Goal: Task Accomplishment & Management: Use online tool/utility

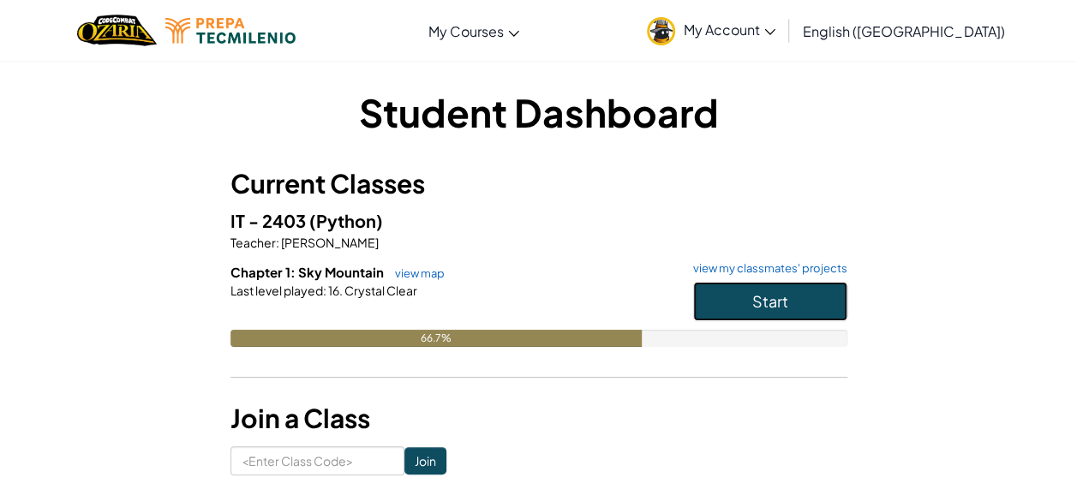
click at [723, 297] on button "Start" at bounding box center [770, 301] width 154 height 39
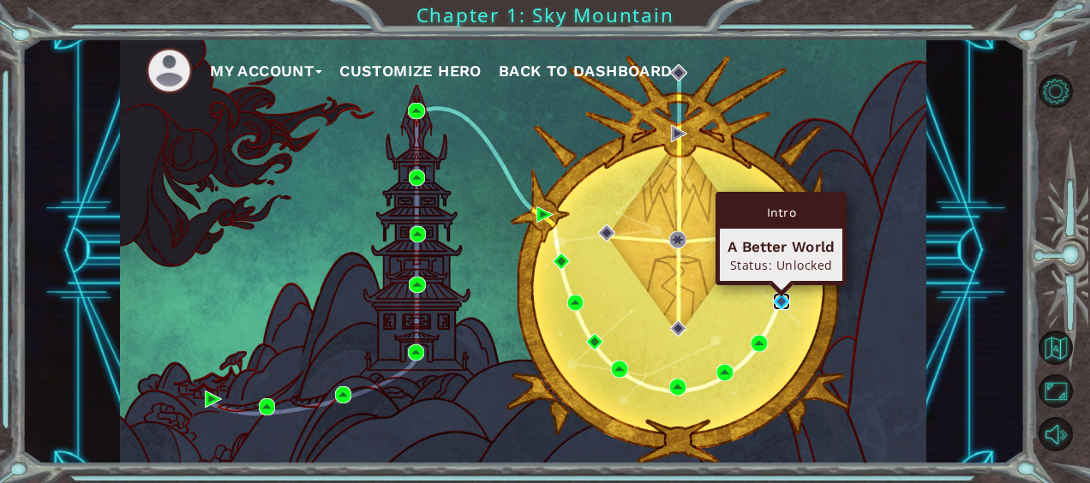
click at [783, 294] on img at bounding box center [781, 301] width 17 height 17
click at [783, 294] on body "My Account Customize Hero Back to Dashboard Chapter 1: Sky Mountain Intro Trapp…" at bounding box center [545, 241] width 1090 height 483
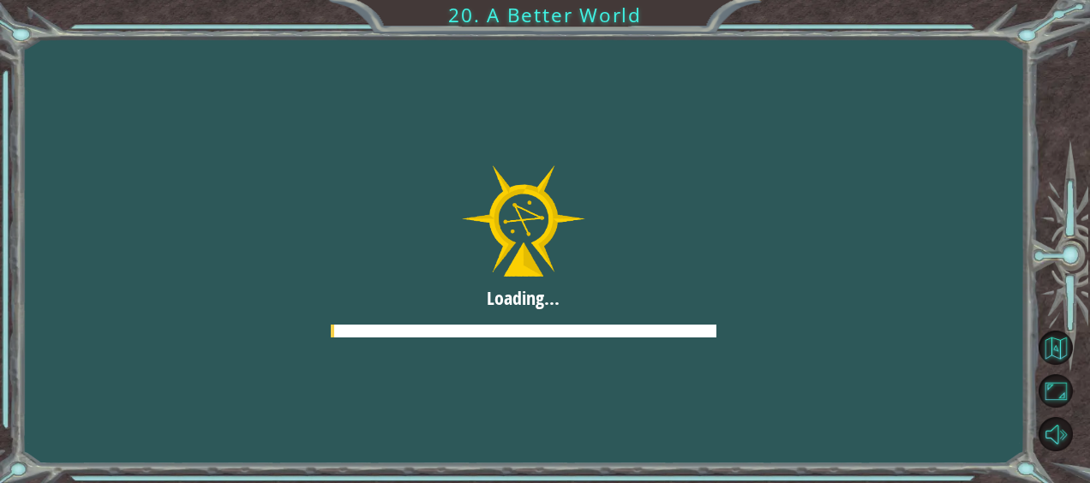
drag, startPoint x: 783, startPoint y: 294, endPoint x: 788, endPoint y: 201, distance: 92.7
click at [788, 201] on body "Loading... 20. A Better World" at bounding box center [545, 241] width 1090 height 483
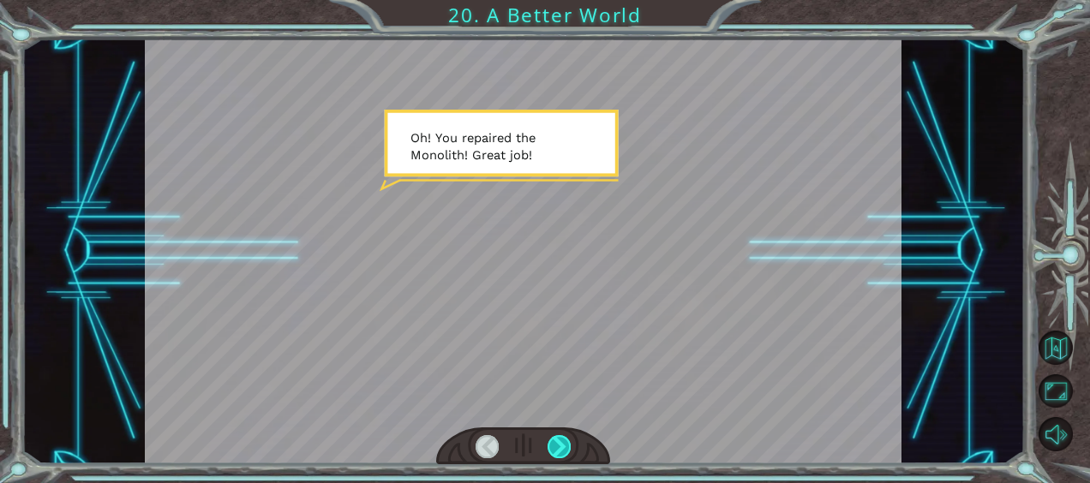
click at [561, 446] on div at bounding box center [559, 446] width 23 height 23
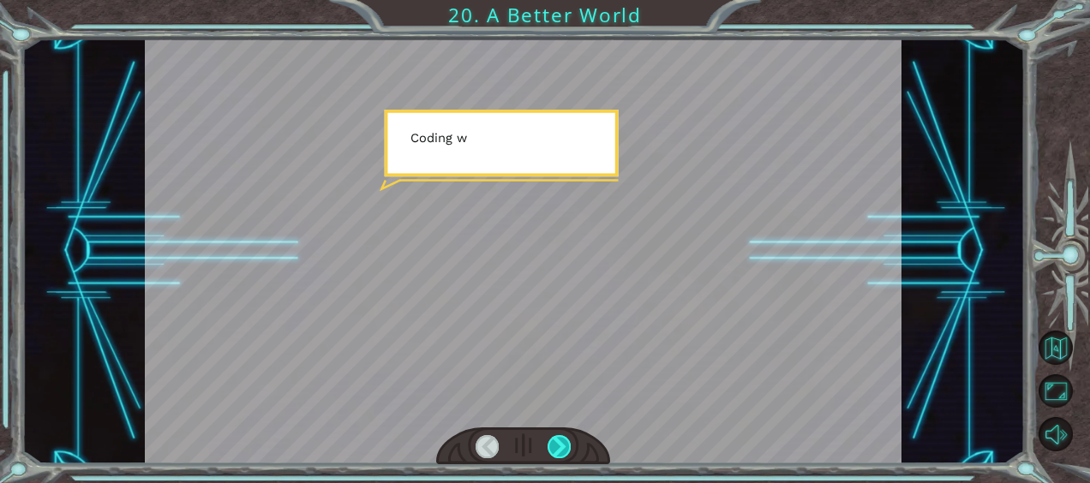
click at [561, 446] on div at bounding box center [559, 446] width 23 height 23
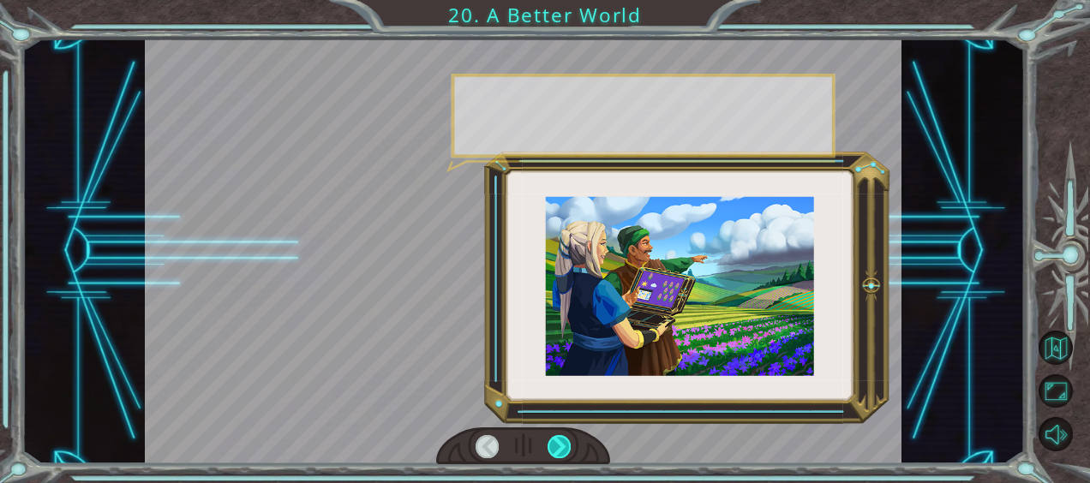
click at [561, 446] on div at bounding box center [559, 446] width 23 height 23
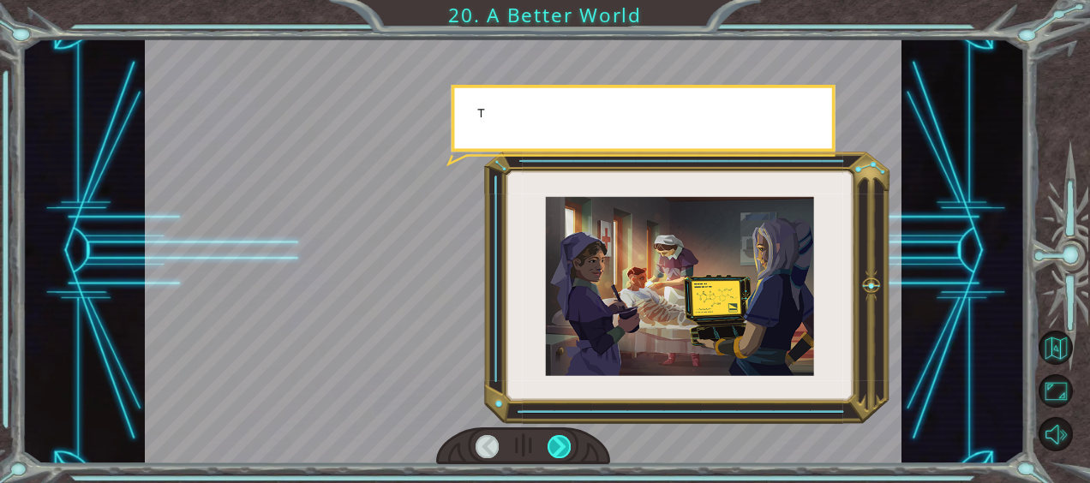
click at [561, 446] on div at bounding box center [559, 446] width 23 height 23
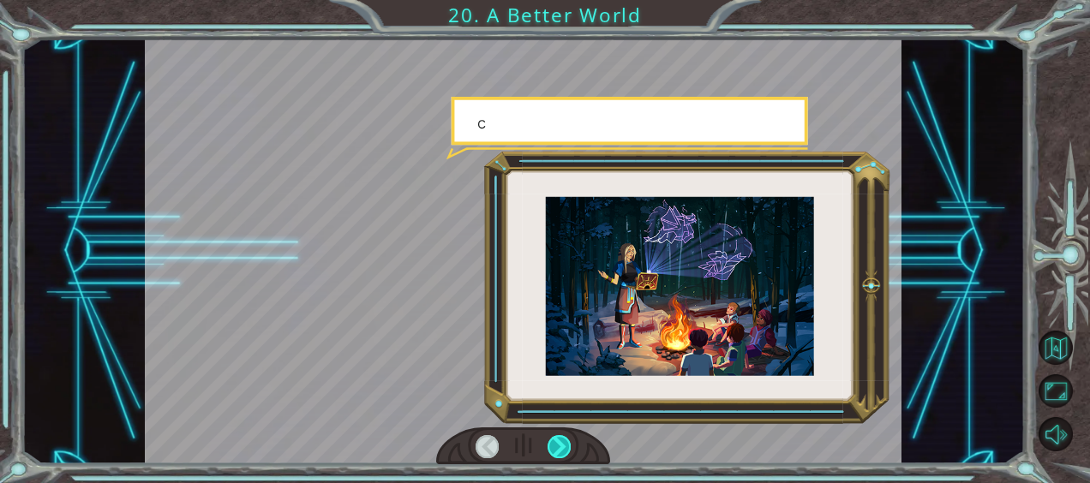
click at [561, 446] on div at bounding box center [559, 446] width 23 height 23
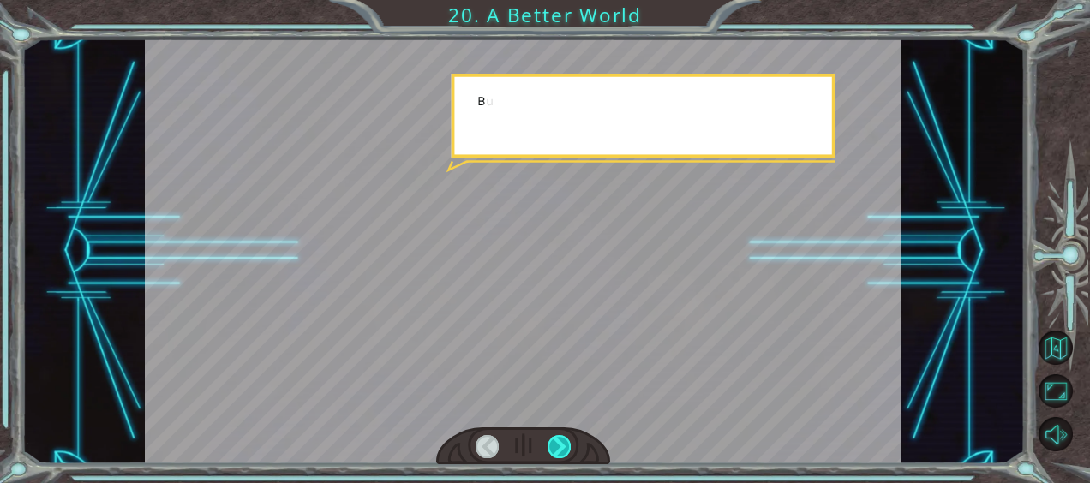
click at [561, 446] on div at bounding box center [559, 446] width 23 height 23
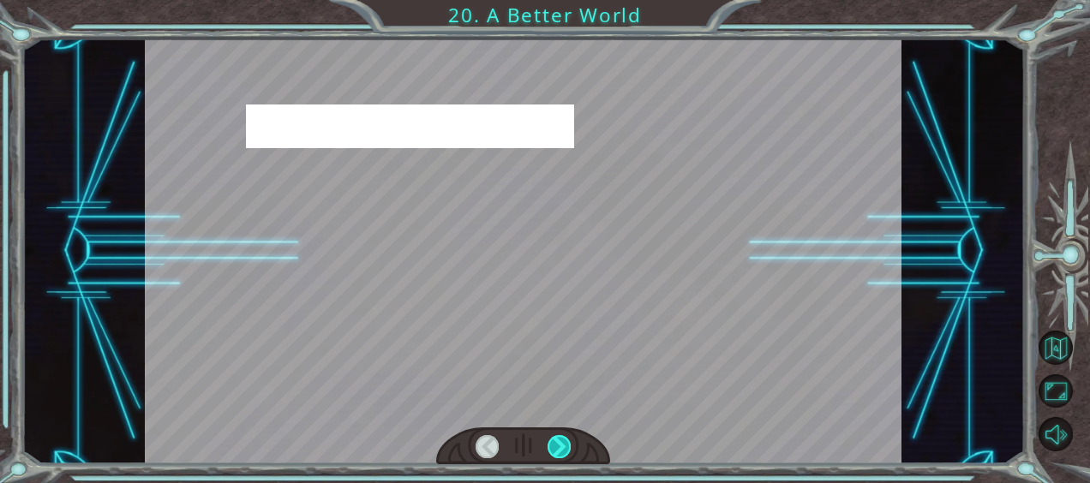
click at [561, 446] on div at bounding box center [559, 446] width 23 height 23
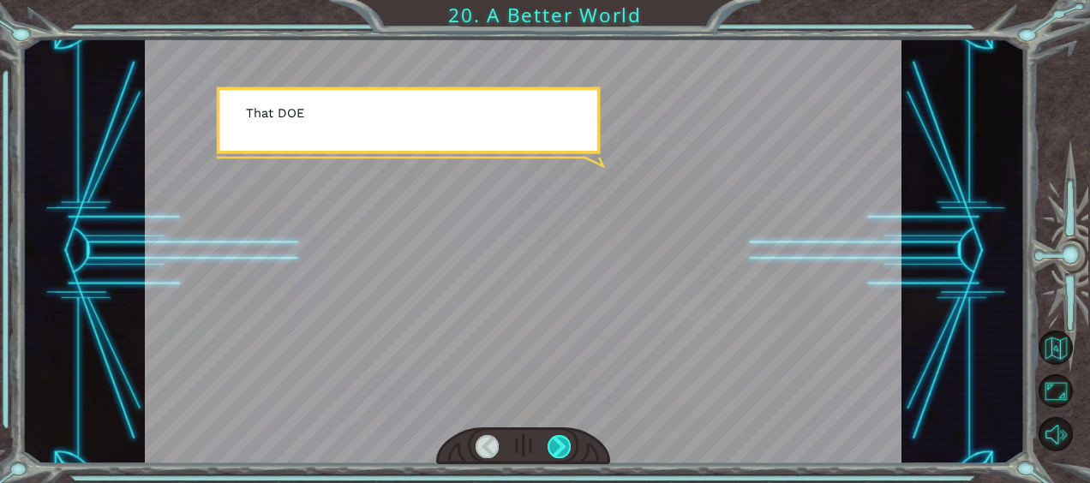
click at [561, 446] on div at bounding box center [559, 446] width 23 height 23
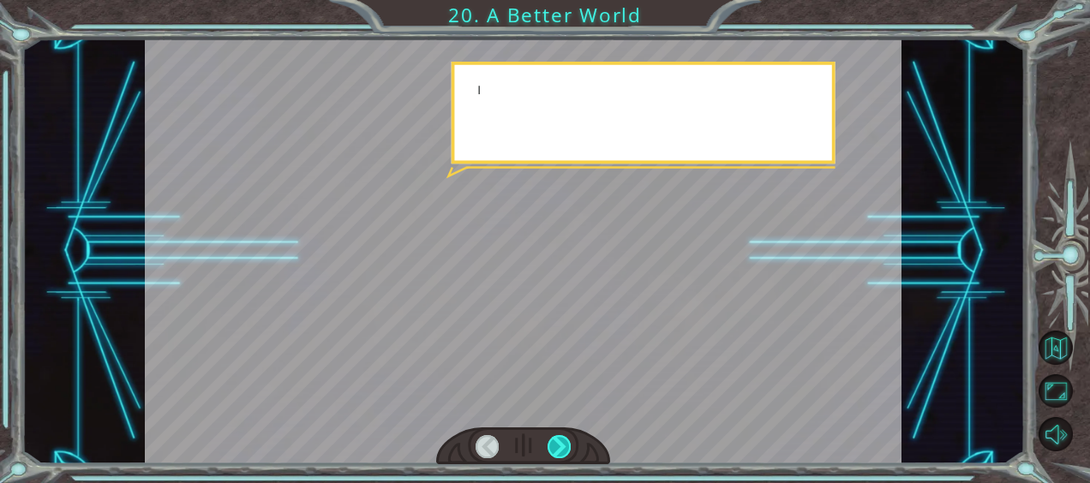
click at [561, 446] on div at bounding box center [559, 446] width 23 height 23
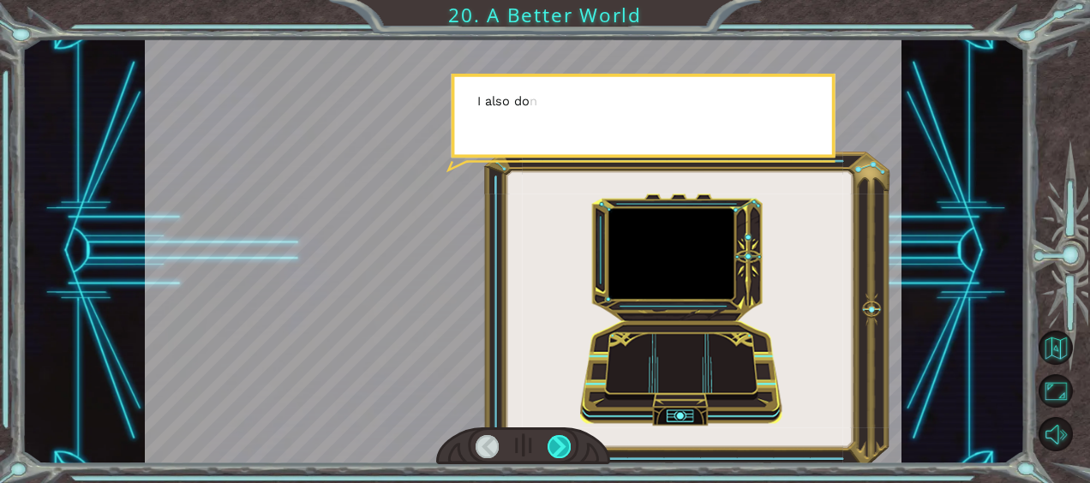
click at [561, 446] on div at bounding box center [559, 446] width 23 height 23
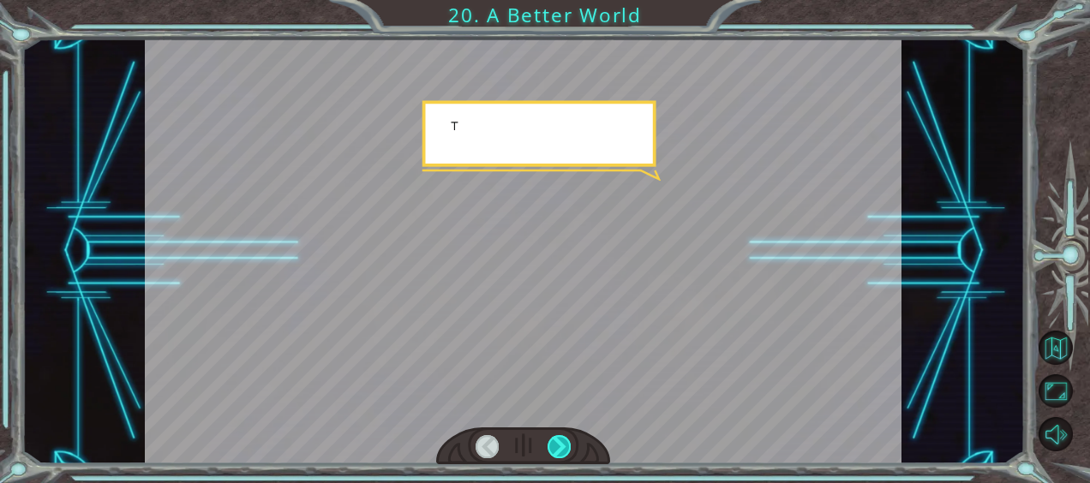
click at [561, 446] on div at bounding box center [559, 446] width 23 height 23
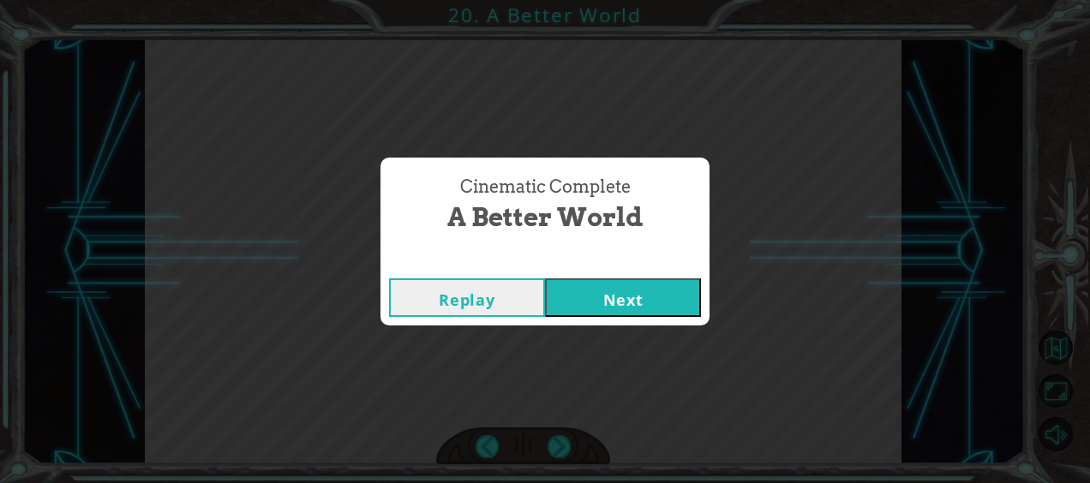
click at [620, 306] on button "Next" at bounding box center [623, 298] width 156 height 39
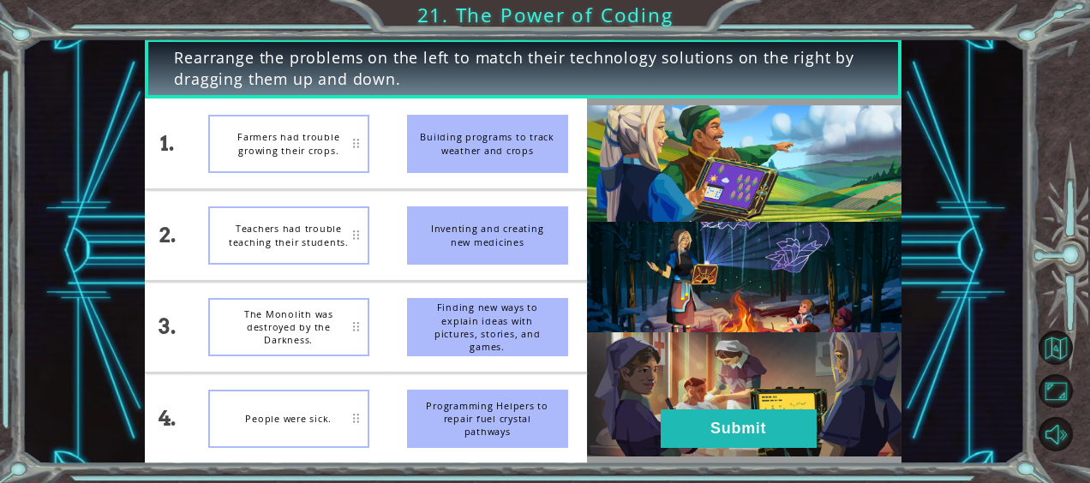
click at [441, 148] on div "Building programs to track weather and crops" at bounding box center [487, 144] width 161 height 58
drag, startPoint x: 459, startPoint y: 251, endPoint x: 371, endPoint y: 305, distance: 102.8
click at [371, 305] on div "1. 2. 3. 4. Farmers had trouble growing their crops. Teachers had trouble teach…" at bounding box center [365, 281] width 441 height 365
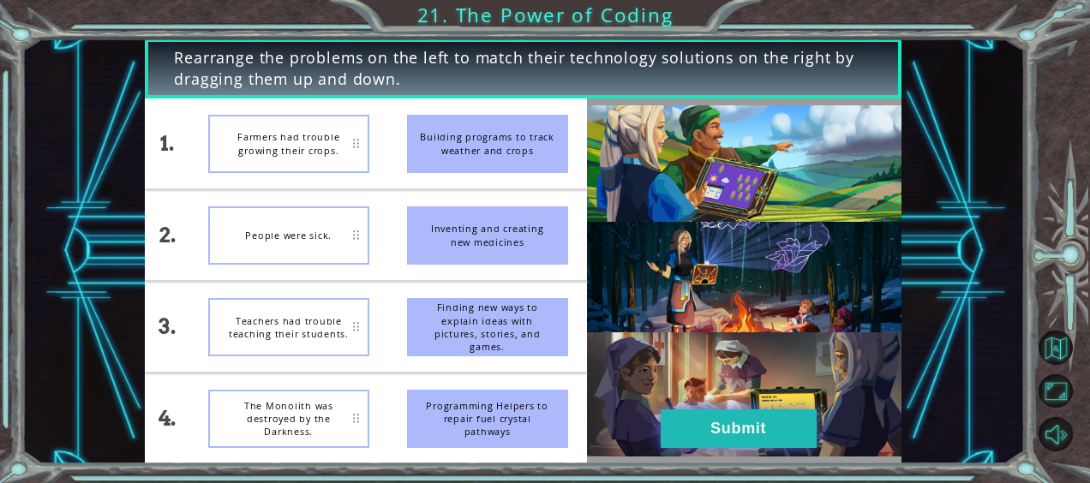
click at [699, 410] on button "Submit" at bounding box center [739, 429] width 156 height 39
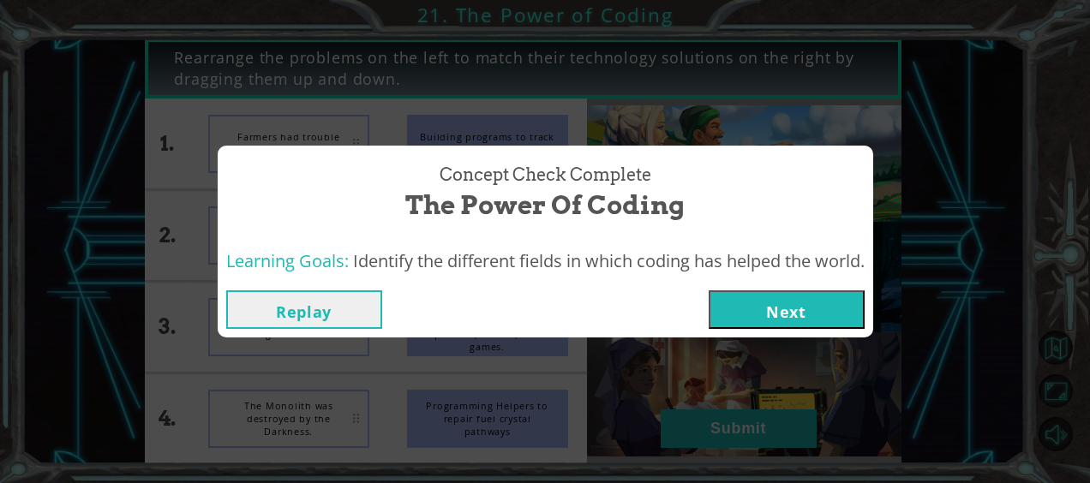
click at [795, 315] on button "Next" at bounding box center [787, 310] width 156 height 39
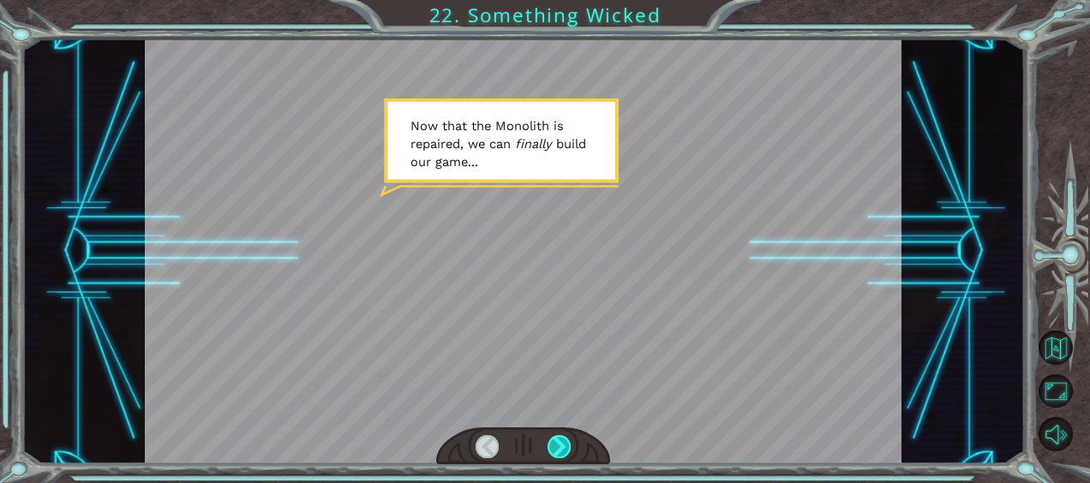
click at [561, 453] on div at bounding box center [559, 446] width 23 height 23
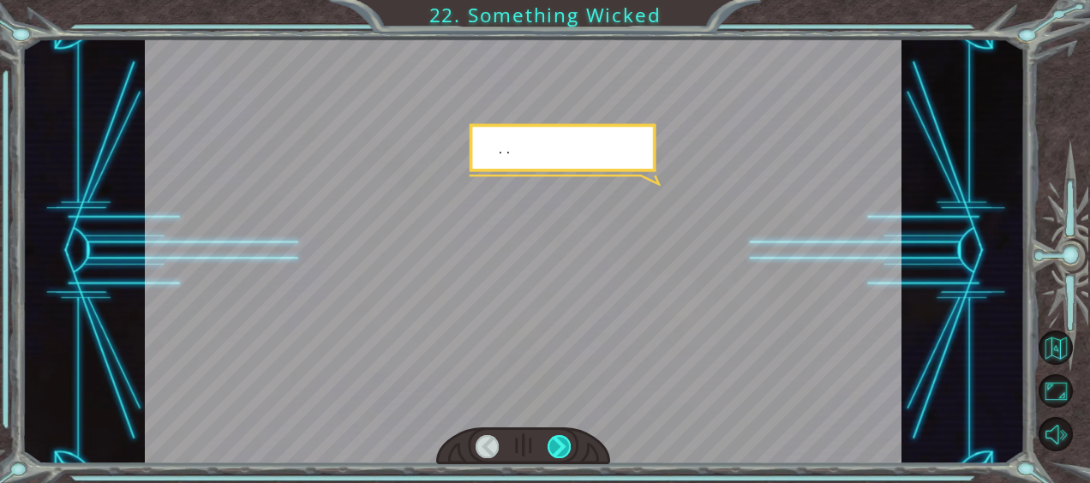
click at [561, 453] on div at bounding box center [559, 446] width 23 height 23
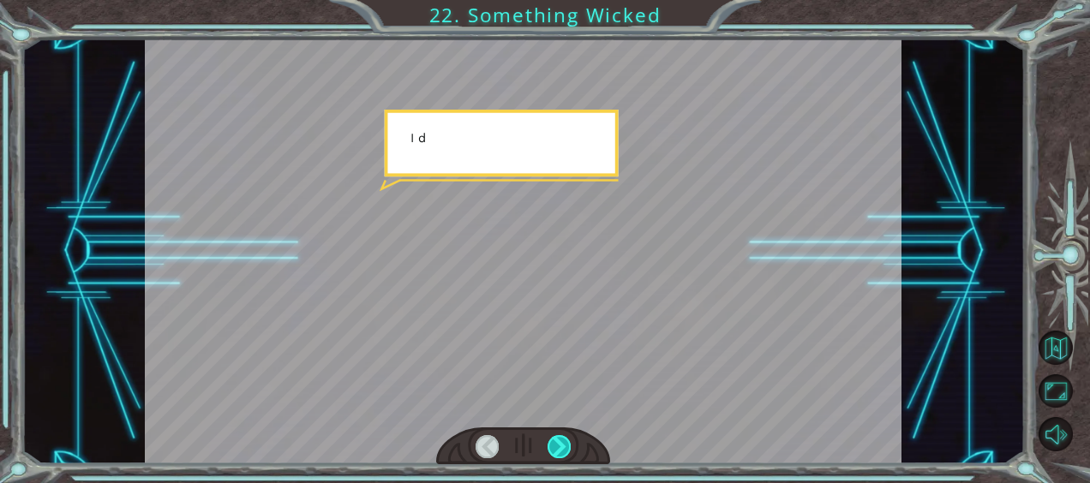
click at [561, 453] on div at bounding box center [559, 446] width 23 height 23
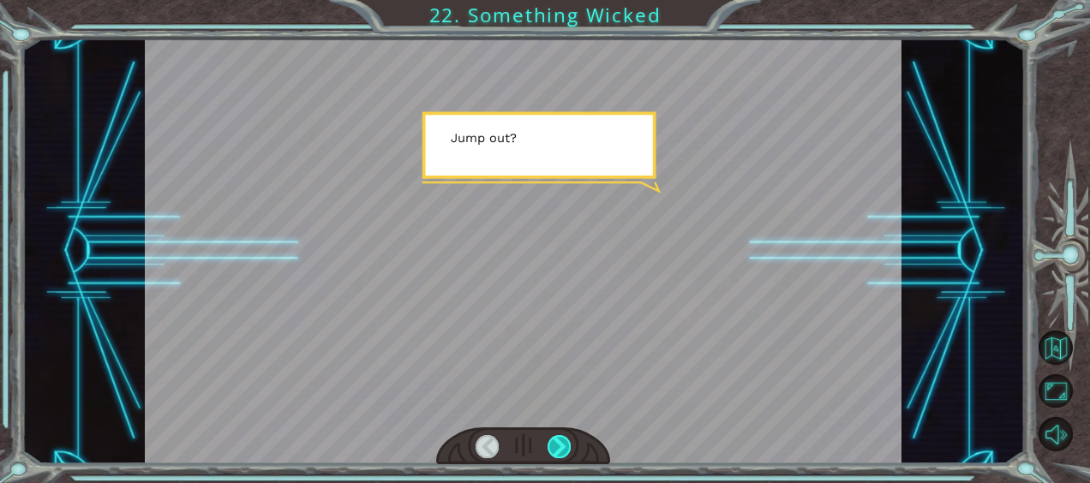
click at [561, 453] on div at bounding box center [559, 446] width 23 height 23
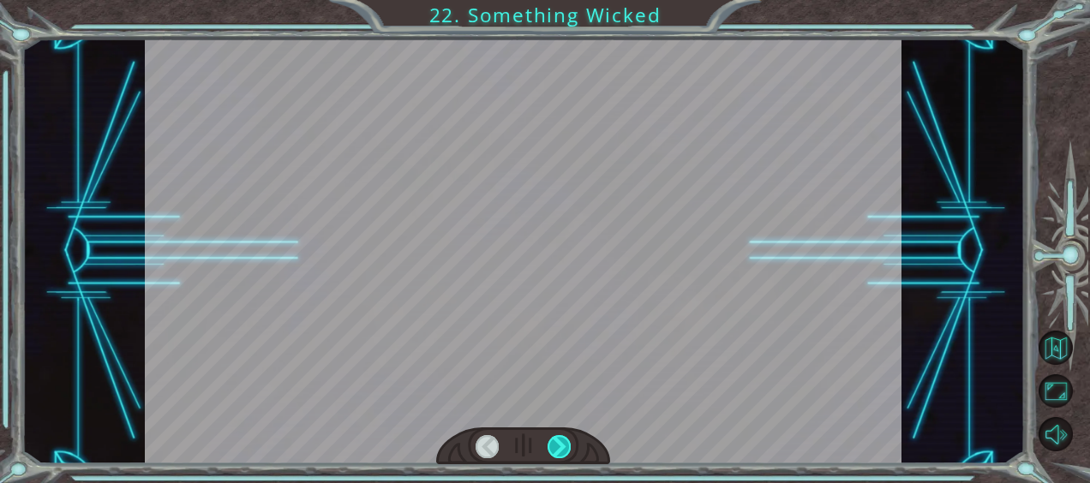
click at [561, 453] on div at bounding box center [559, 446] width 23 height 23
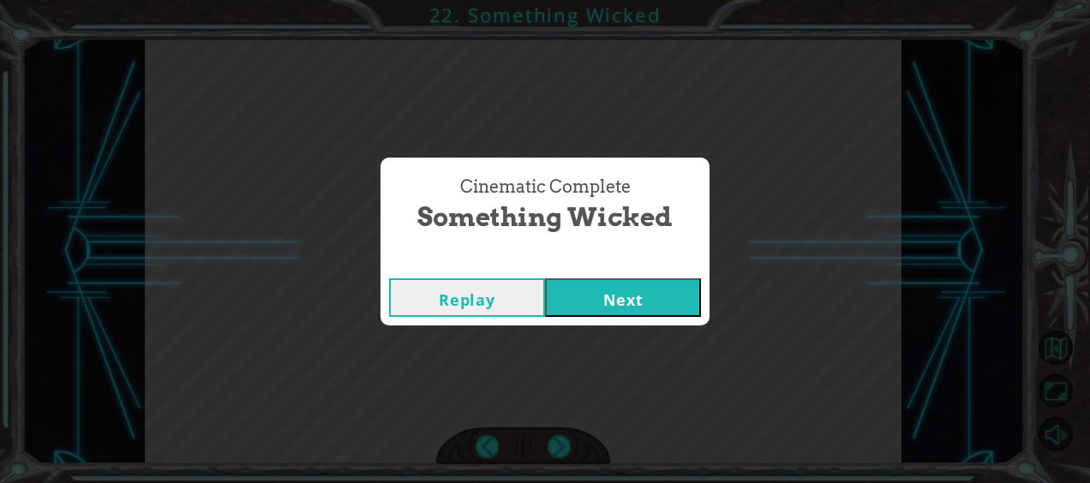
click at [593, 289] on button "Next" at bounding box center [623, 298] width 156 height 39
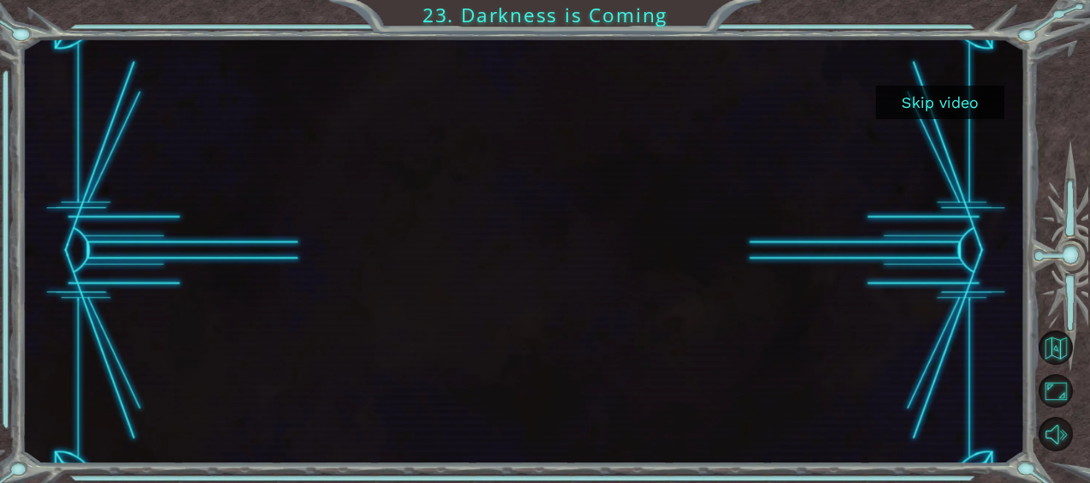
click at [916, 93] on button "Skip video" at bounding box center [940, 102] width 129 height 33
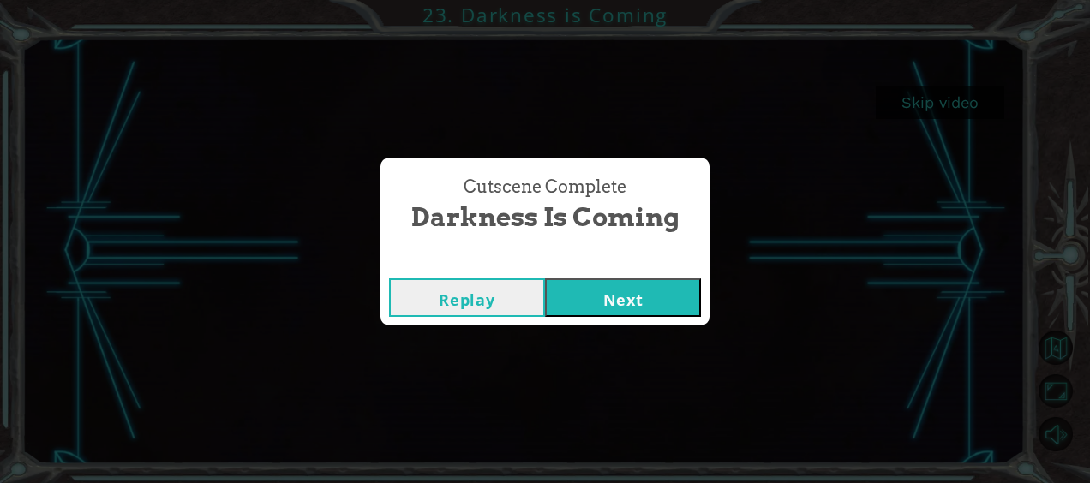
click at [644, 307] on button "Next" at bounding box center [623, 298] width 156 height 39
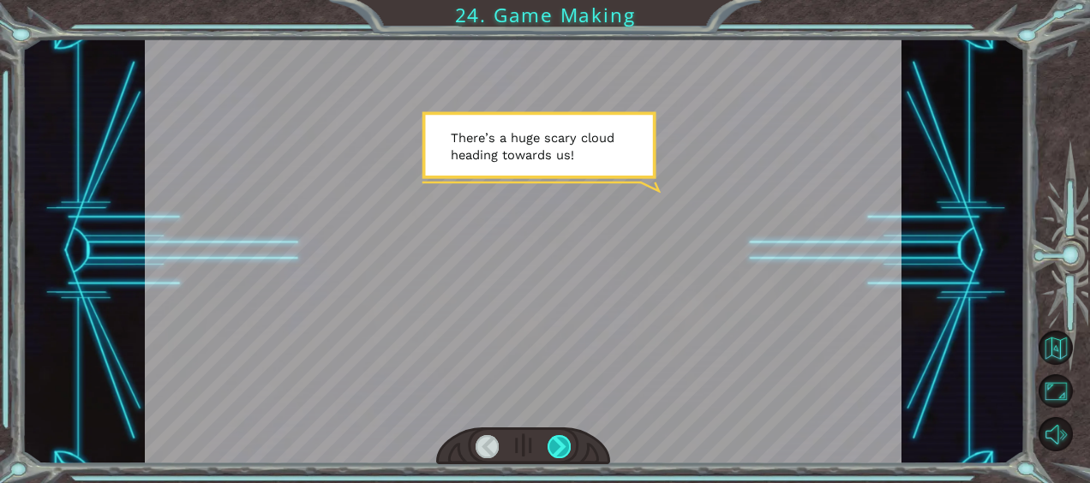
click at [557, 443] on div at bounding box center [559, 446] width 23 height 23
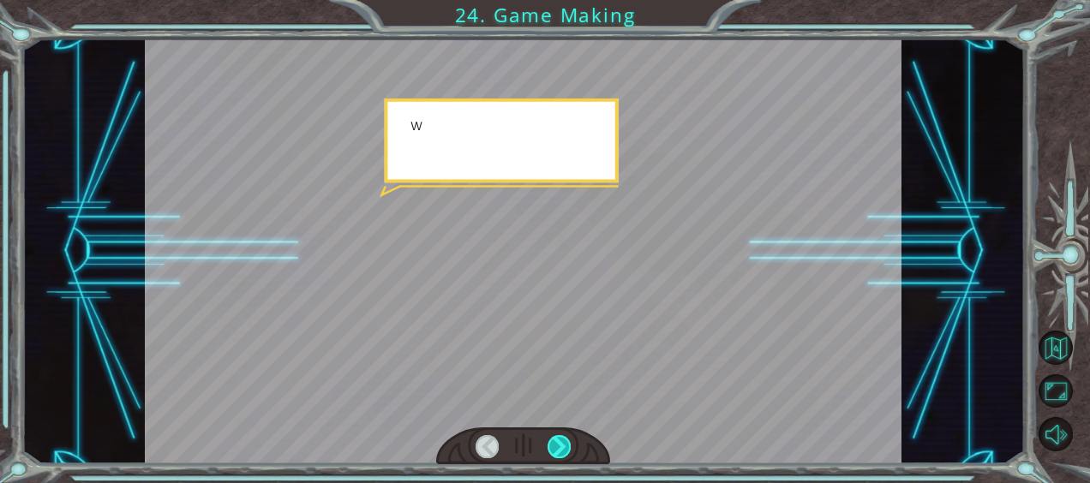
click at [557, 443] on div at bounding box center [559, 446] width 23 height 23
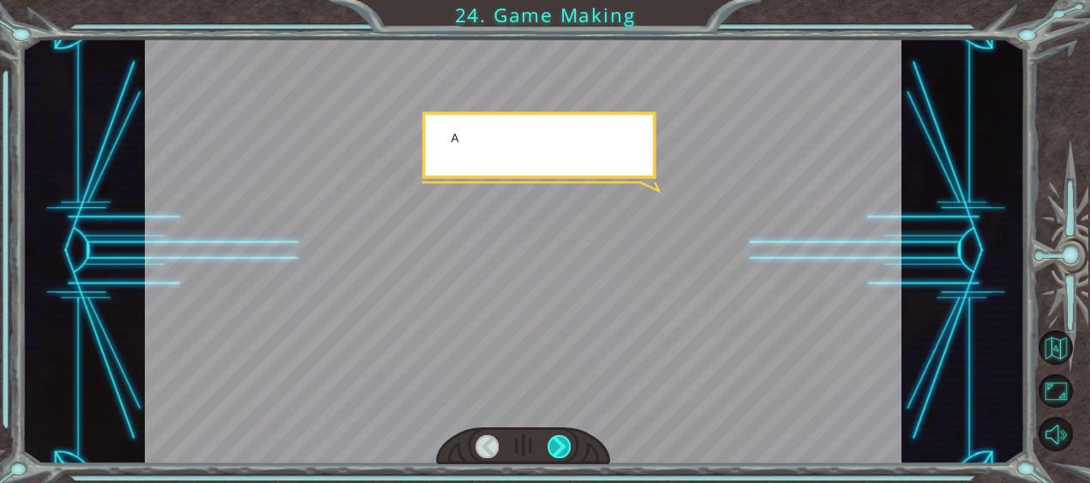
click at [557, 443] on div at bounding box center [559, 446] width 23 height 23
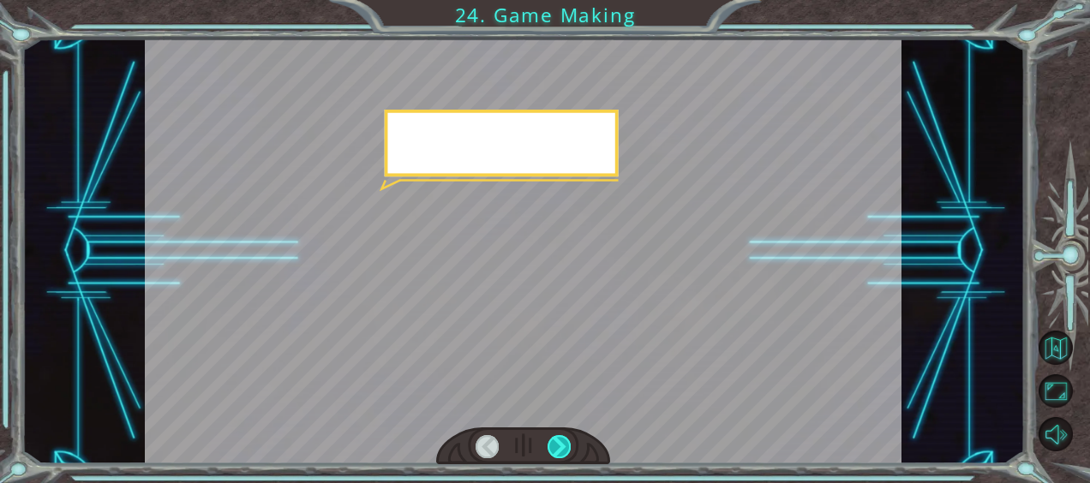
click at [557, 443] on div at bounding box center [559, 446] width 23 height 23
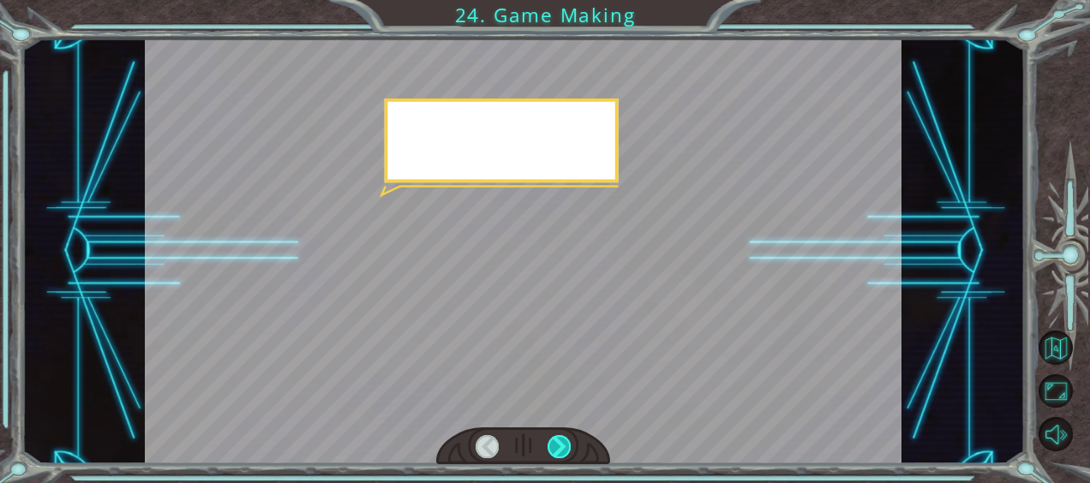
click at [557, 443] on div at bounding box center [559, 446] width 23 height 23
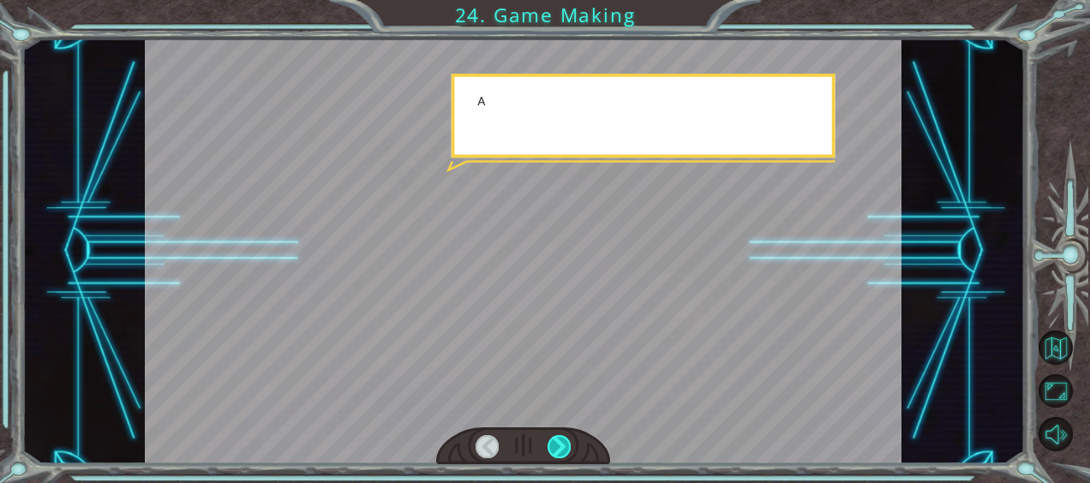
click at [557, 443] on div at bounding box center [559, 446] width 23 height 23
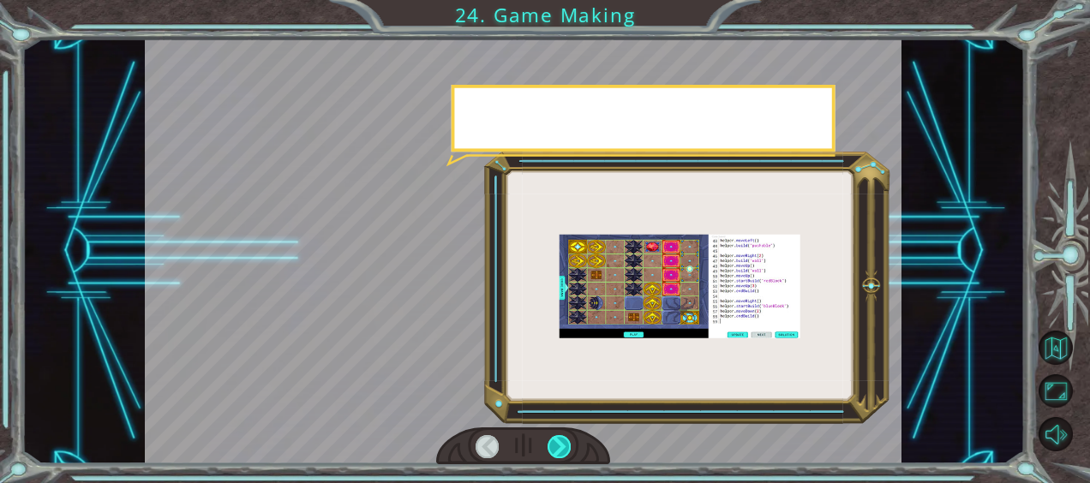
click at [557, 443] on div at bounding box center [559, 446] width 23 height 23
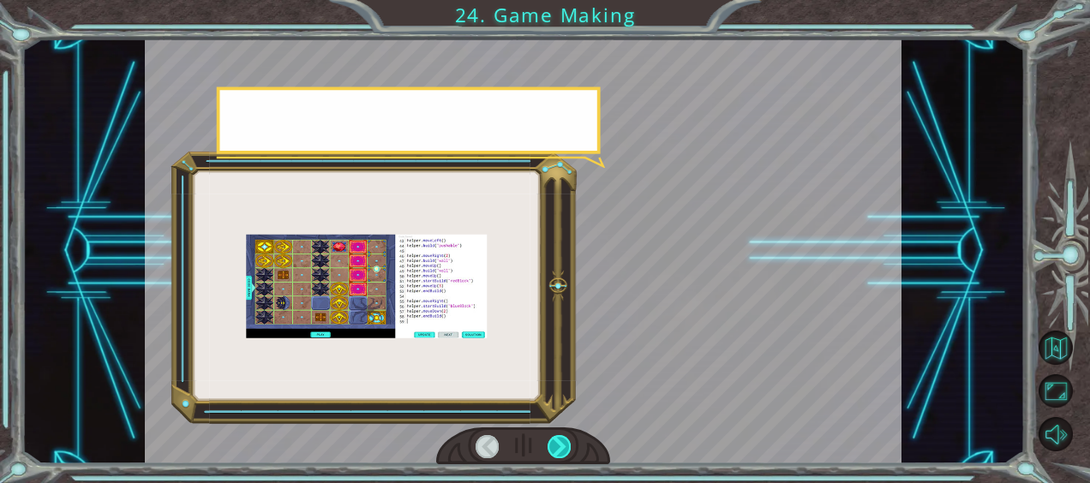
click at [557, 443] on div at bounding box center [559, 446] width 23 height 23
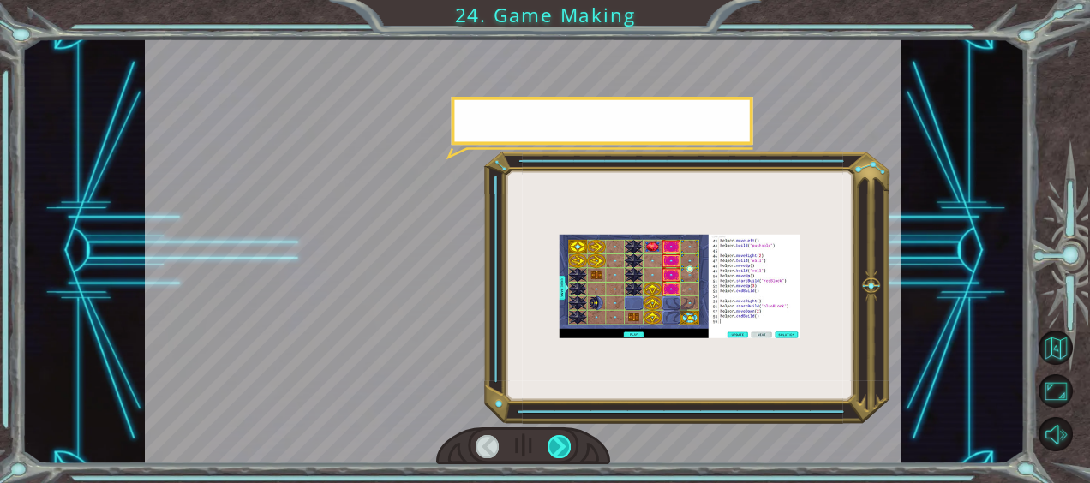
click at [557, 443] on div at bounding box center [559, 446] width 23 height 23
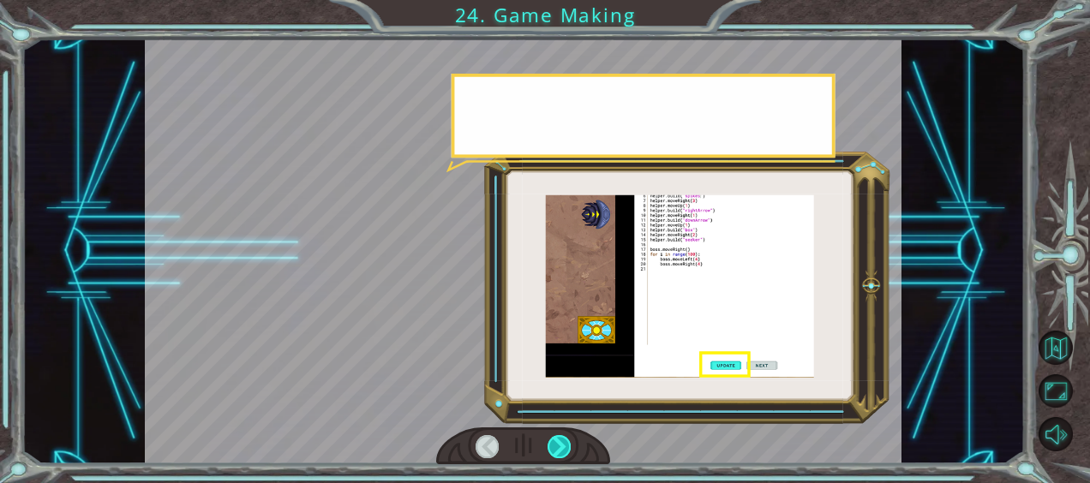
click at [557, 443] on div at bounding box center [559, 446] width 23 height 23
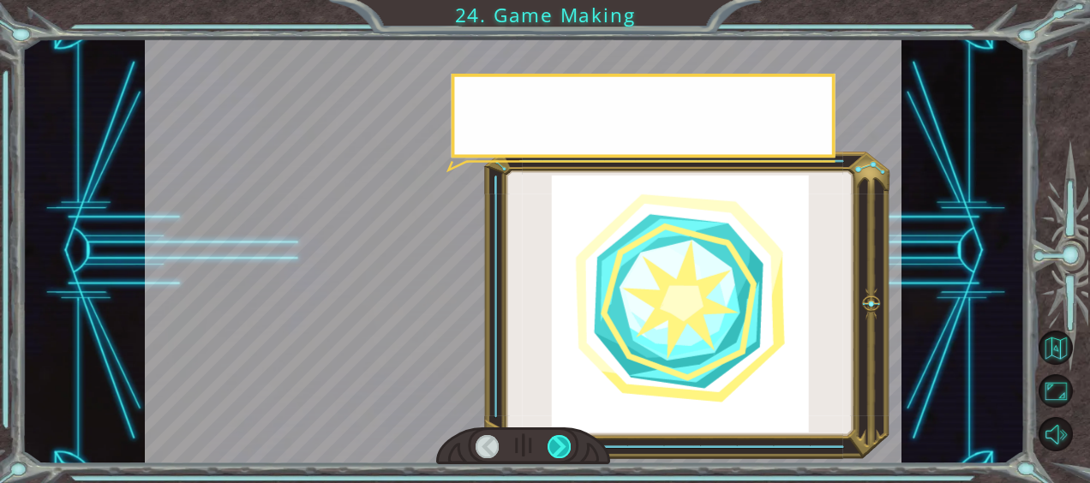
click at [557, 443] on div at bounding box center [559, 446] width 23 height 23
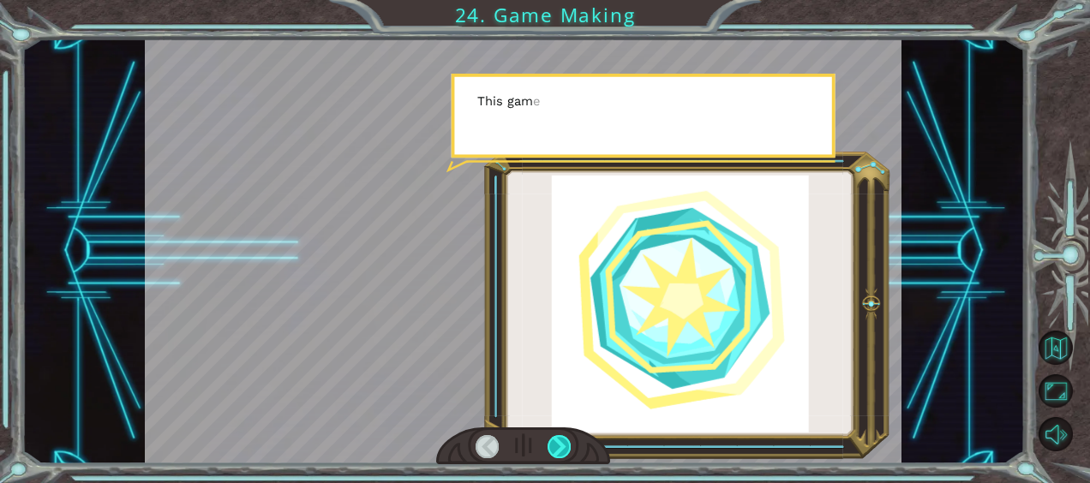
click at [557, 443] on div at bounding box center [559, 446] width 23 height 23
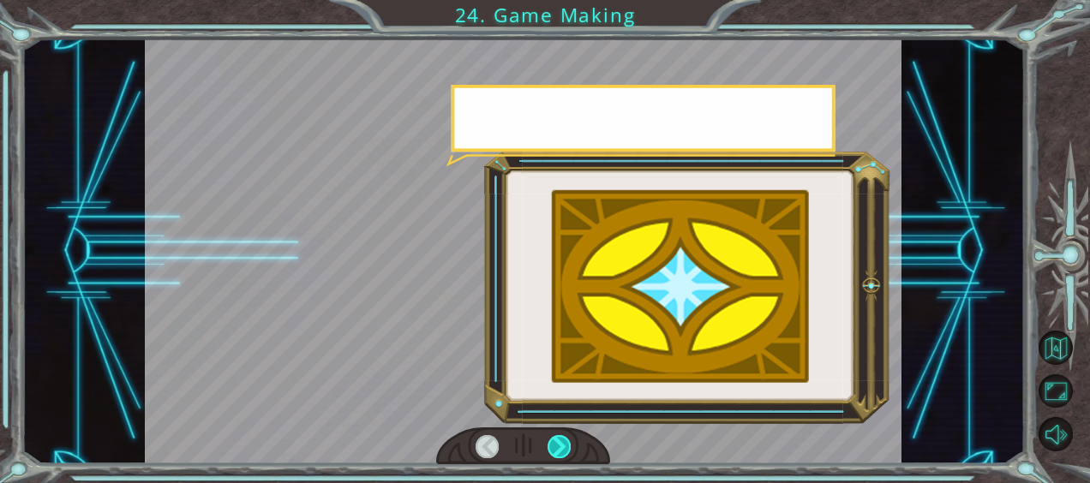
click at [557, 443] on div at bounding box center [559, 446] width 23 height 23
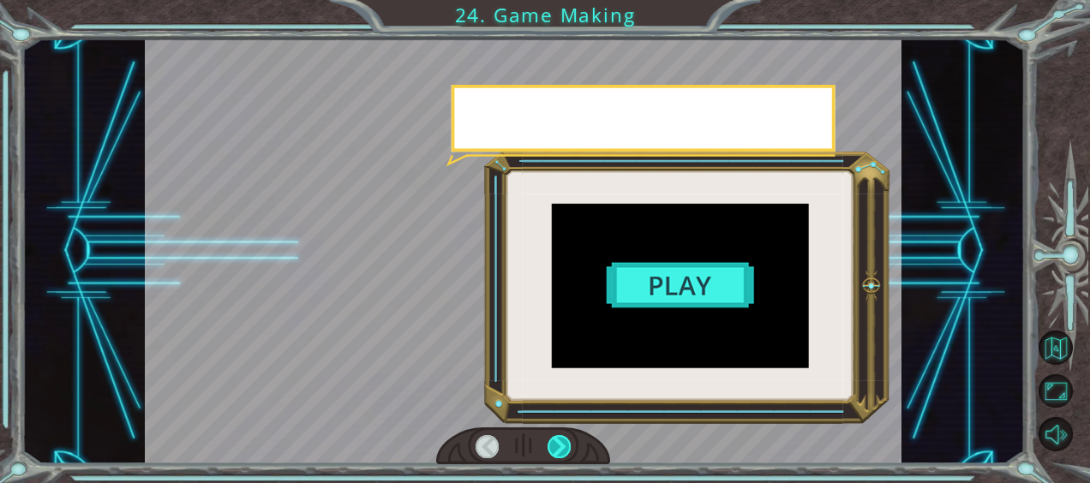
click at [557, 443] on div at bounding box center [559, 446] width 23 height 23
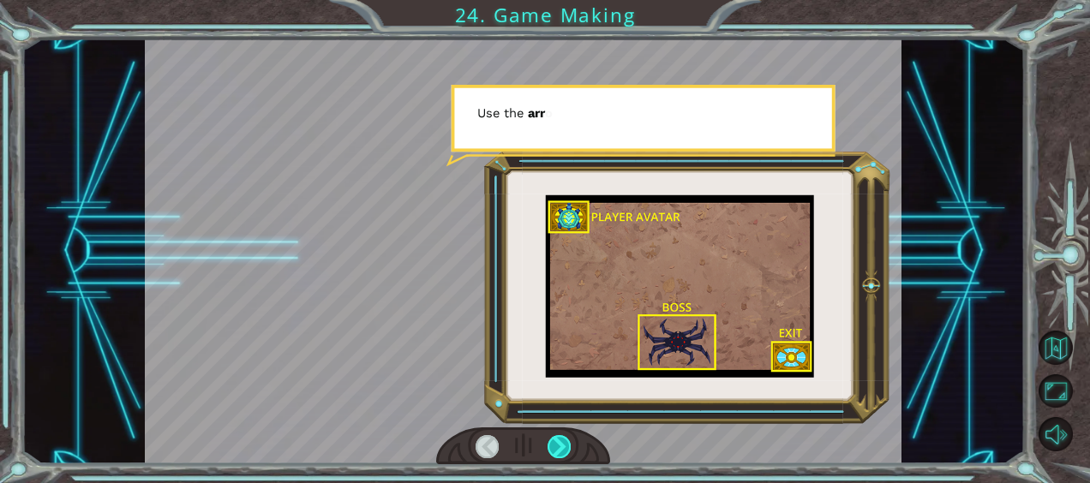
click at [557, 443] on div at bounding box center [559, 446] width 23 height 23
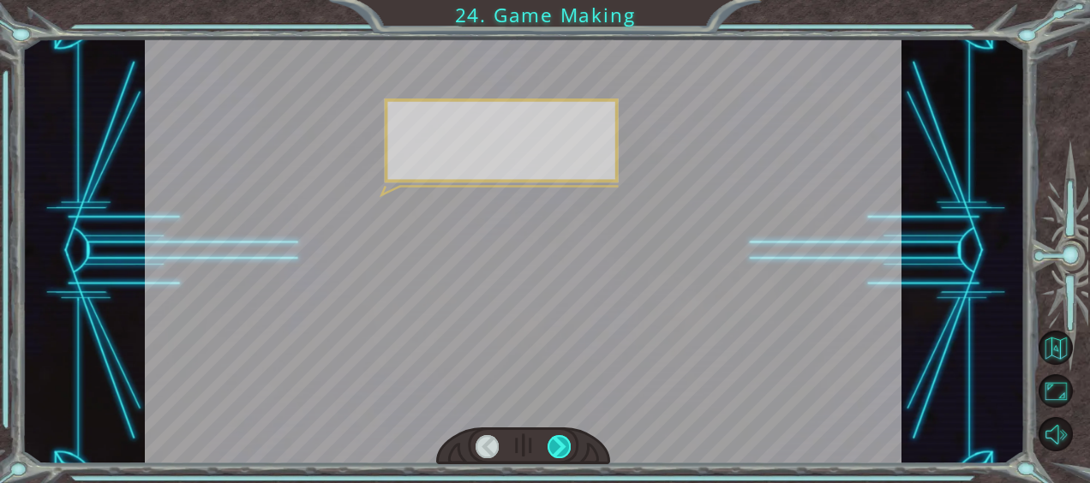
click at [557, 443] on div at bounding box center [559, 446] width 23 height 23
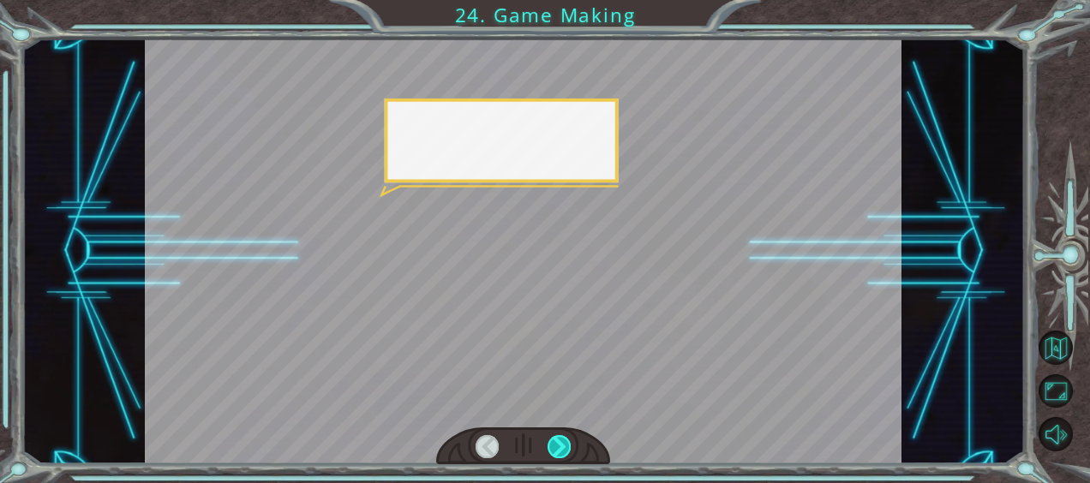
click at [557, 443] on div at bounding box center [559, 446] width 23 height 23
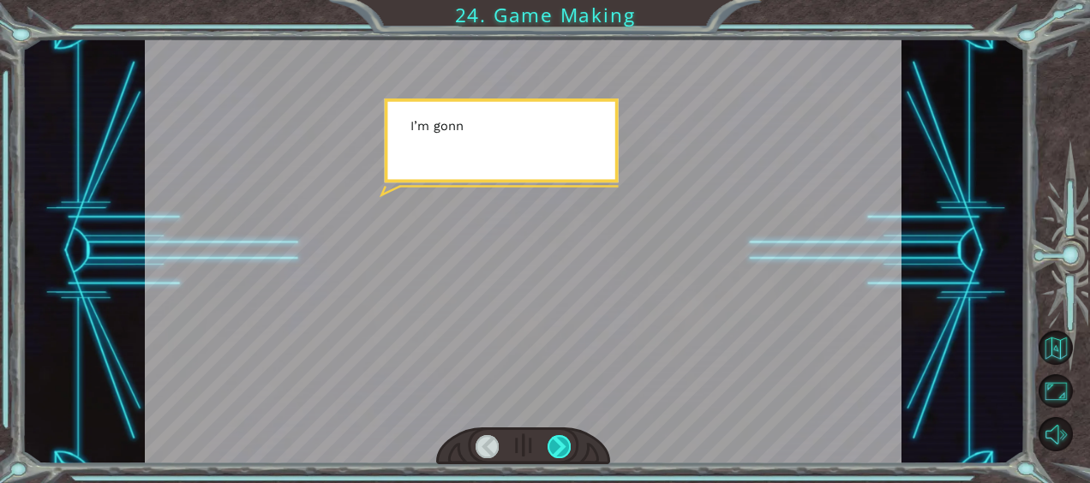
click at [557, 443] on div at bounding box center [559, 446] width 23 height 23
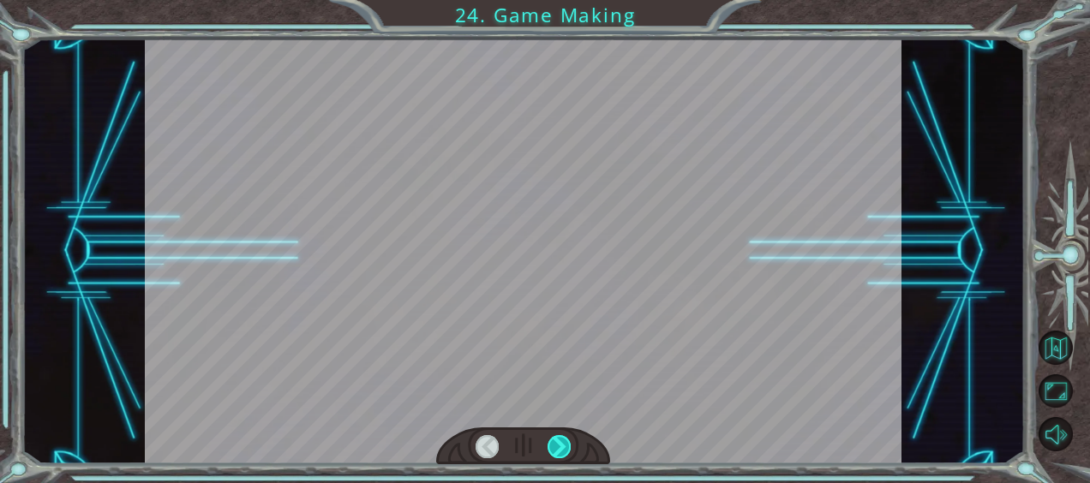
click at [557, 443] on div at bounding box center [559, 446] width 23 height 23
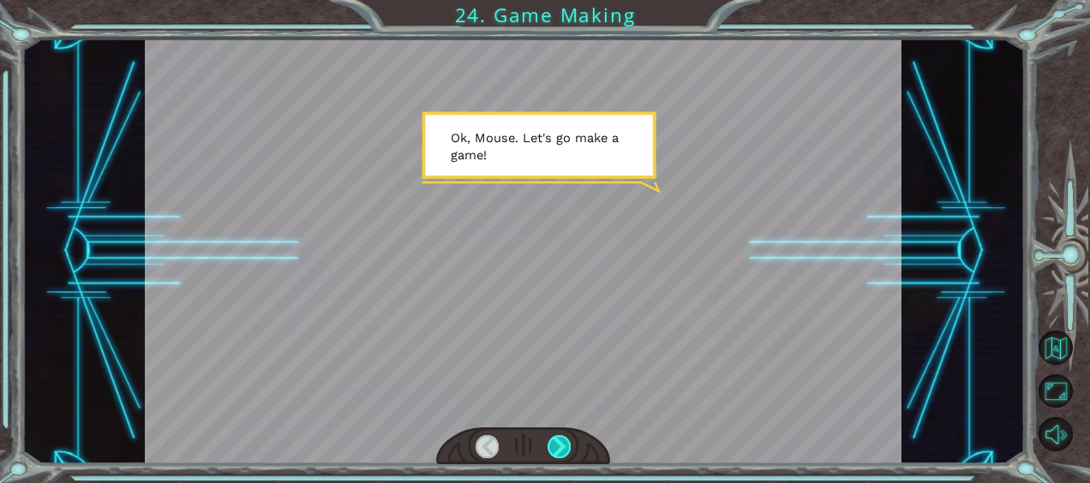
click at [554, 445] on div at bounding box center [559, 446] width 23 height 23
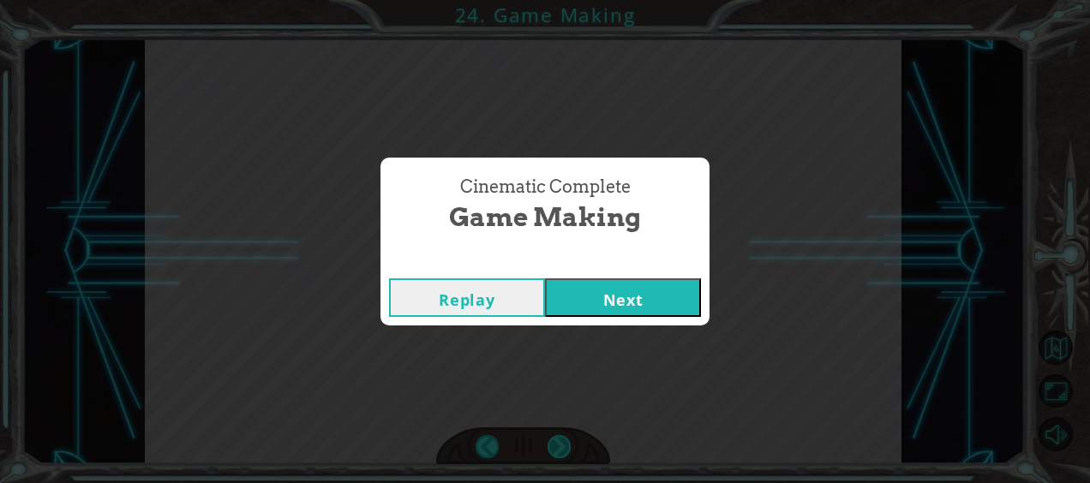
click at [554, 445] on div "Cinematic Complete Game Making Replay Next" at bounding box center [545, 241] width 1090 height 483
click at [611, 290] on button "Next" at bounding box center [623, 298] width 156 height 39
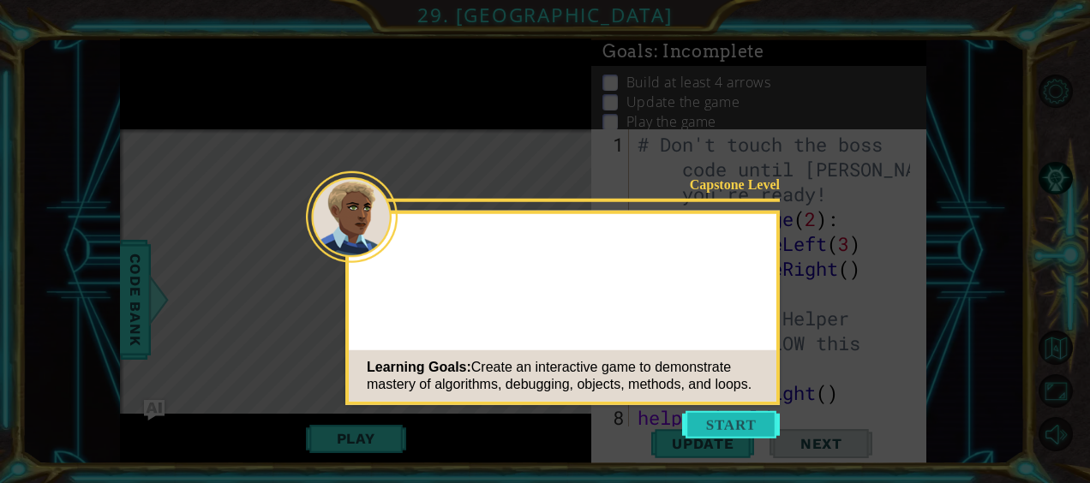
click at [725, 422] on button "Start" at bounding box center [731, 424] width 98 height 27
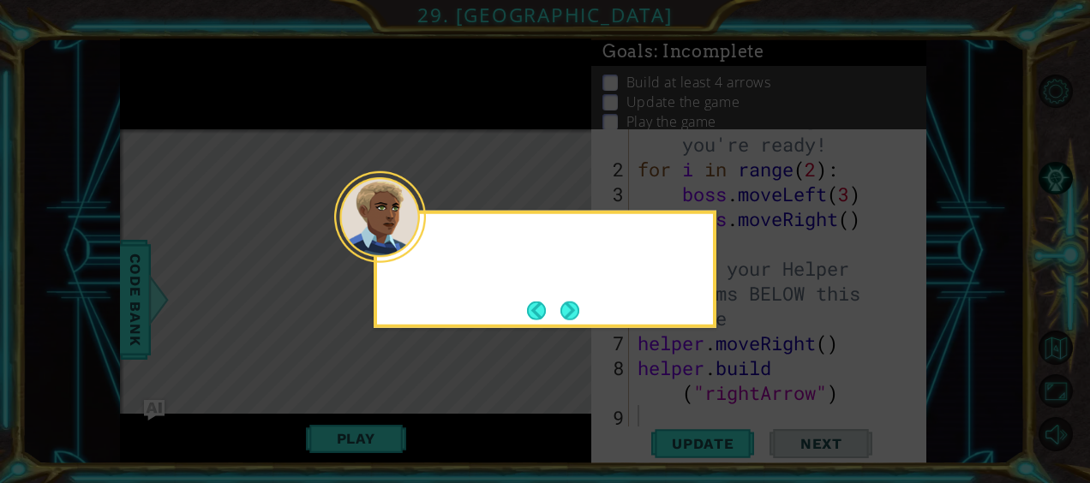
scroll to position [50, 0]
click at [725, 422] on icon at bounding box center [545, 241] width 1090 height 483
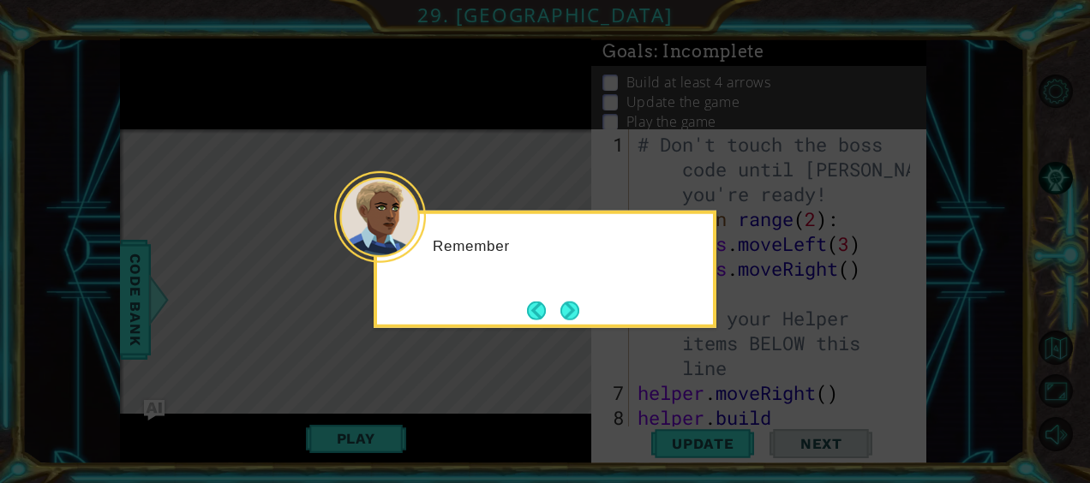
scroll to position [0, 0]
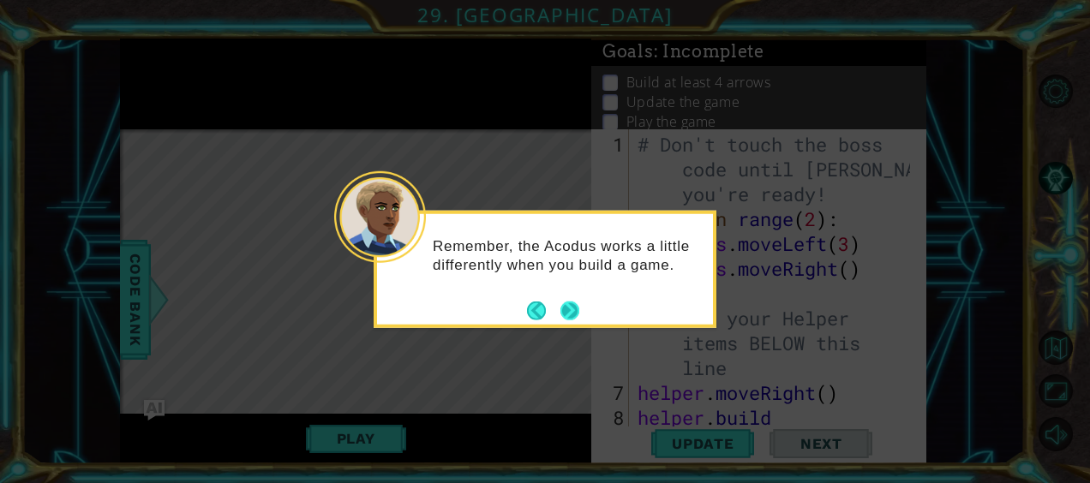
click at [562, 309] on button "Next" at bounding box center [571, 311] width 20 height 20
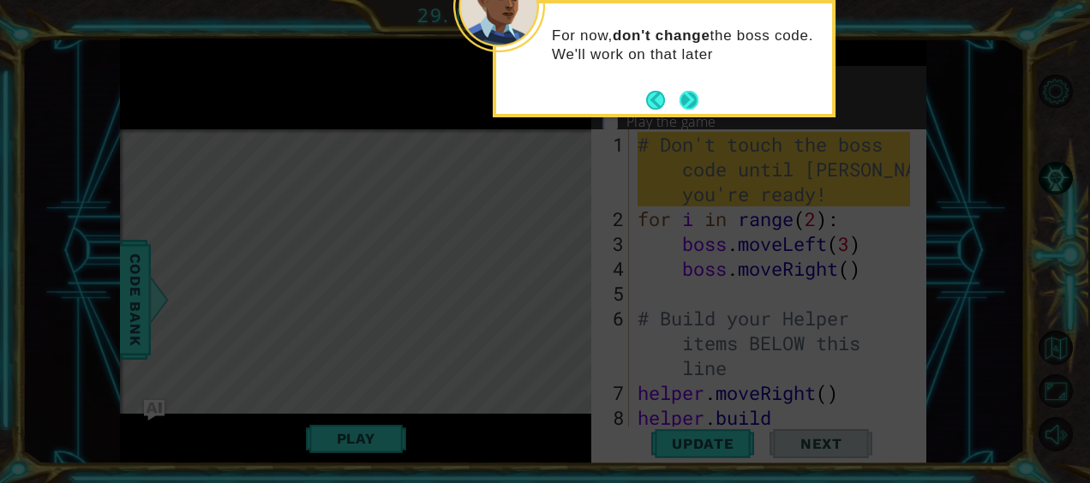
scroll to position [50, 0]
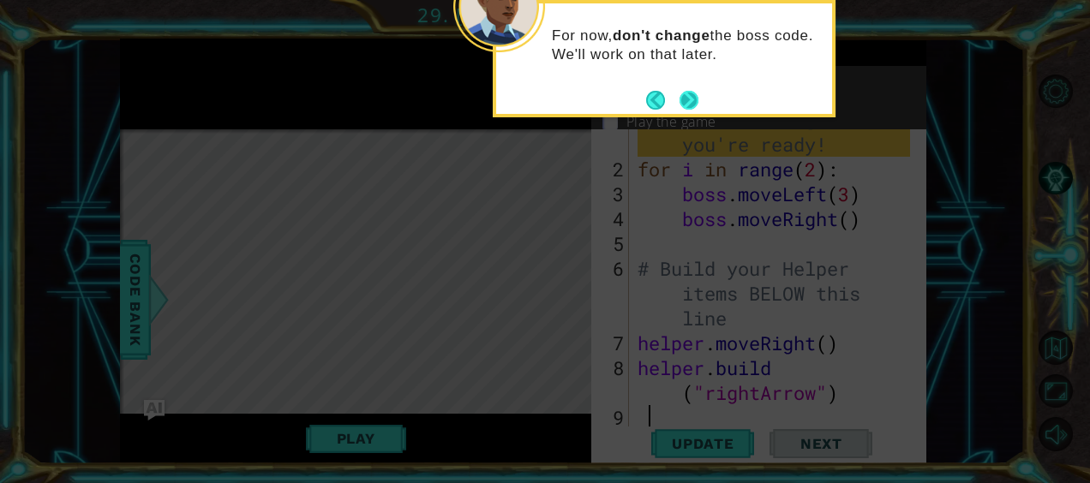
click at [690, 91] on button "Next" at bounding box center [689, 100] width 19 height 19
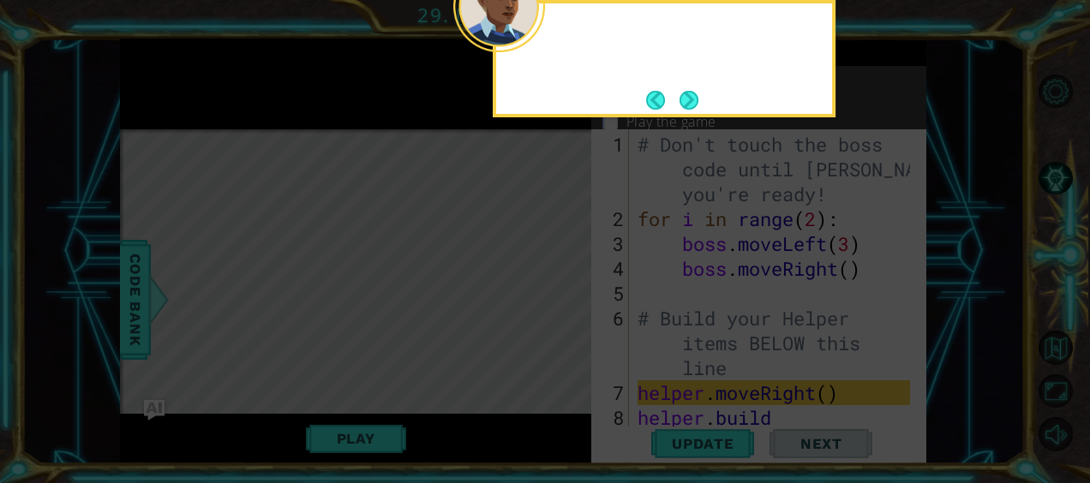
scroll to position [0, 0]
click at [690, 91] on button "Next" at bounding box center [690, 100] width 20 height 20
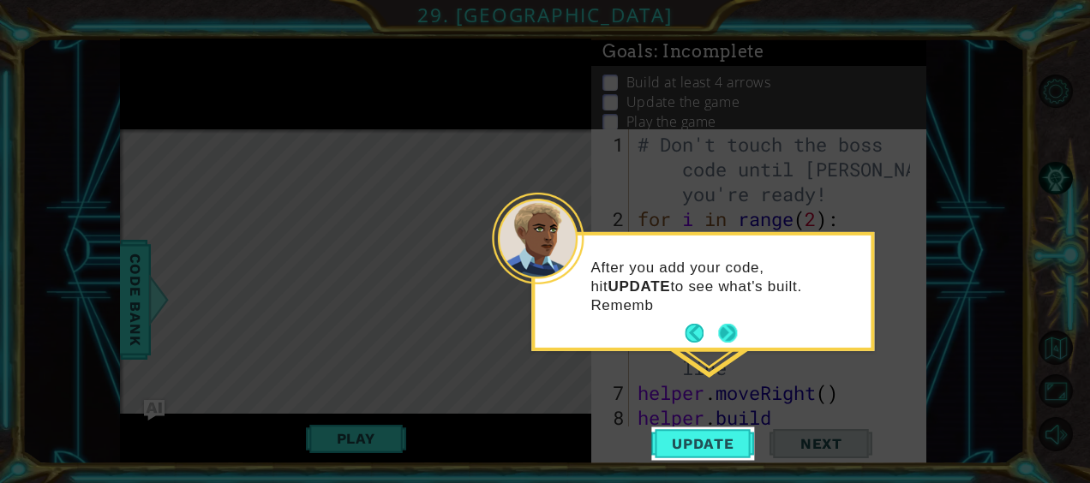
click at [725, 332] on button "Next" at bounding box center [727, 333] width 19 height 19
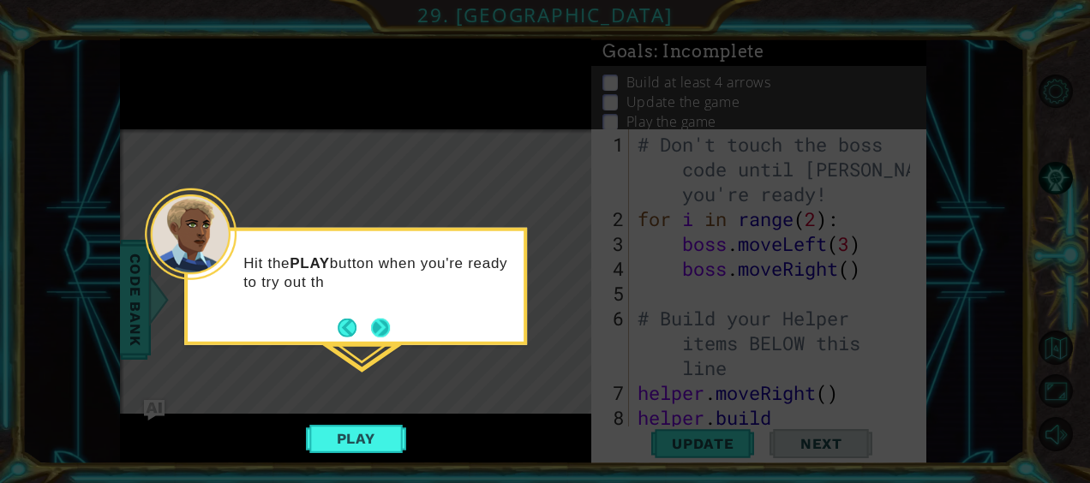
click at [388, 333] on button "Next" at bounding box center [381, 328] width 20 height 20
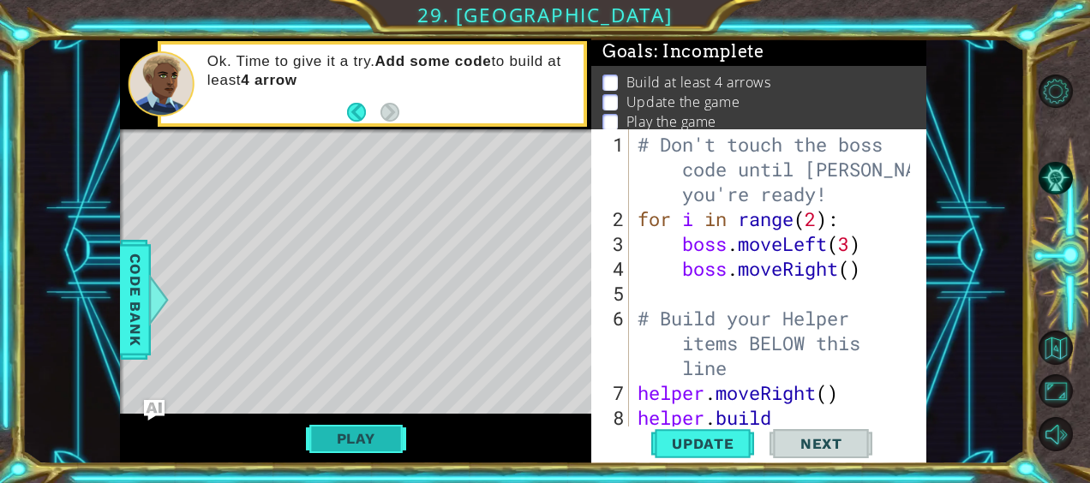
click at [370, 449] on button "Play" at bounding box center [356, 439] width 100 height 33
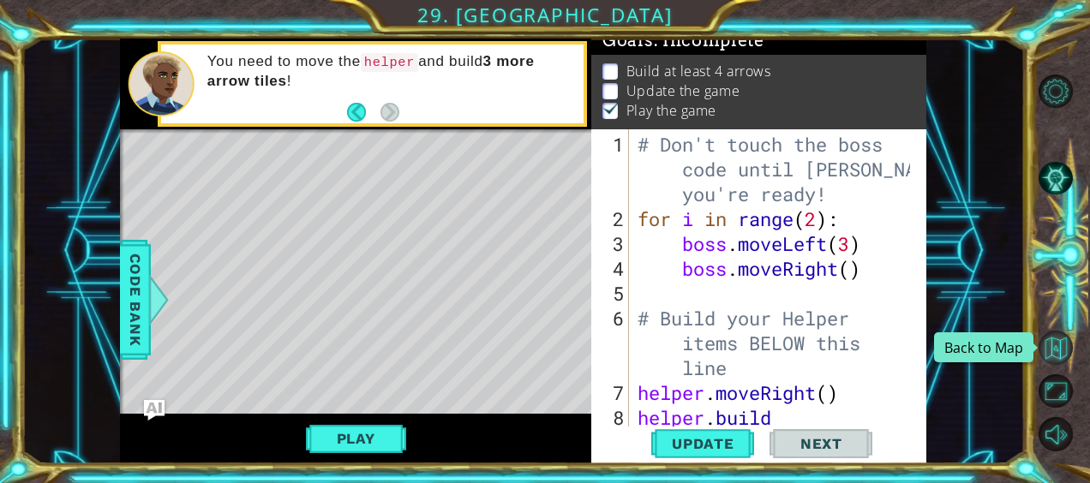
click at [1061, 350] on button "Back to Map" at bounding box center [1055, 347] width 33 height 33
